Goal: Go to known website: Access a specific website the user already knows

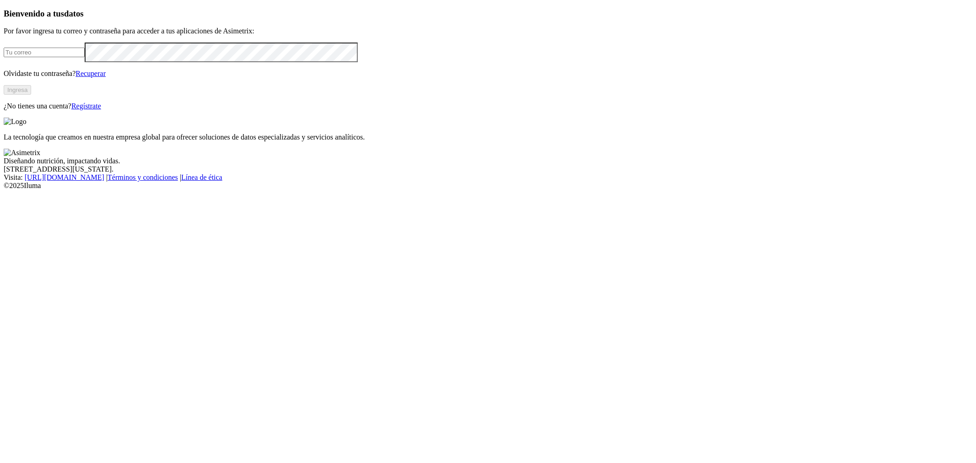
drag, startPoint x: 0, startPoint y: 0, endPoint x: 192, endPoint y: 145, distance: 240.5
click at [85, 57] on input "email" at bounding box center [44, 53] width 81 height 10
type input "[PERSON_NAME][EMAIL_ADDRESS][PERSON_NAME][DOMAIN_NAME]"
click at [31, 95] on button "Ingresa" at bounding box center [17, 90] width 27 height 10
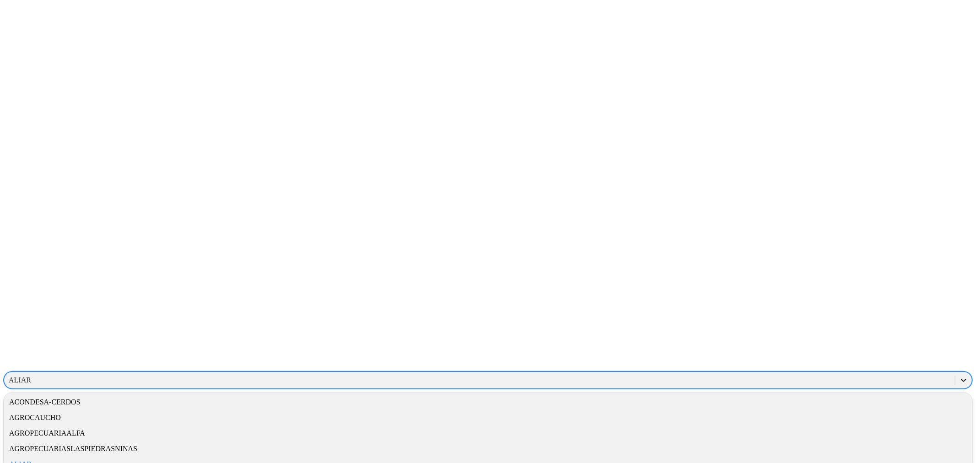
click at [961, 379] on icon at bounding box center [963, 380] width 5 height 3
click at [843, 436] on div "EXPERIMENTAL-AVES" at bounding box center [488, 444] width 969 height 16
